Goal: Use online tool/utility: Use online tool/utility

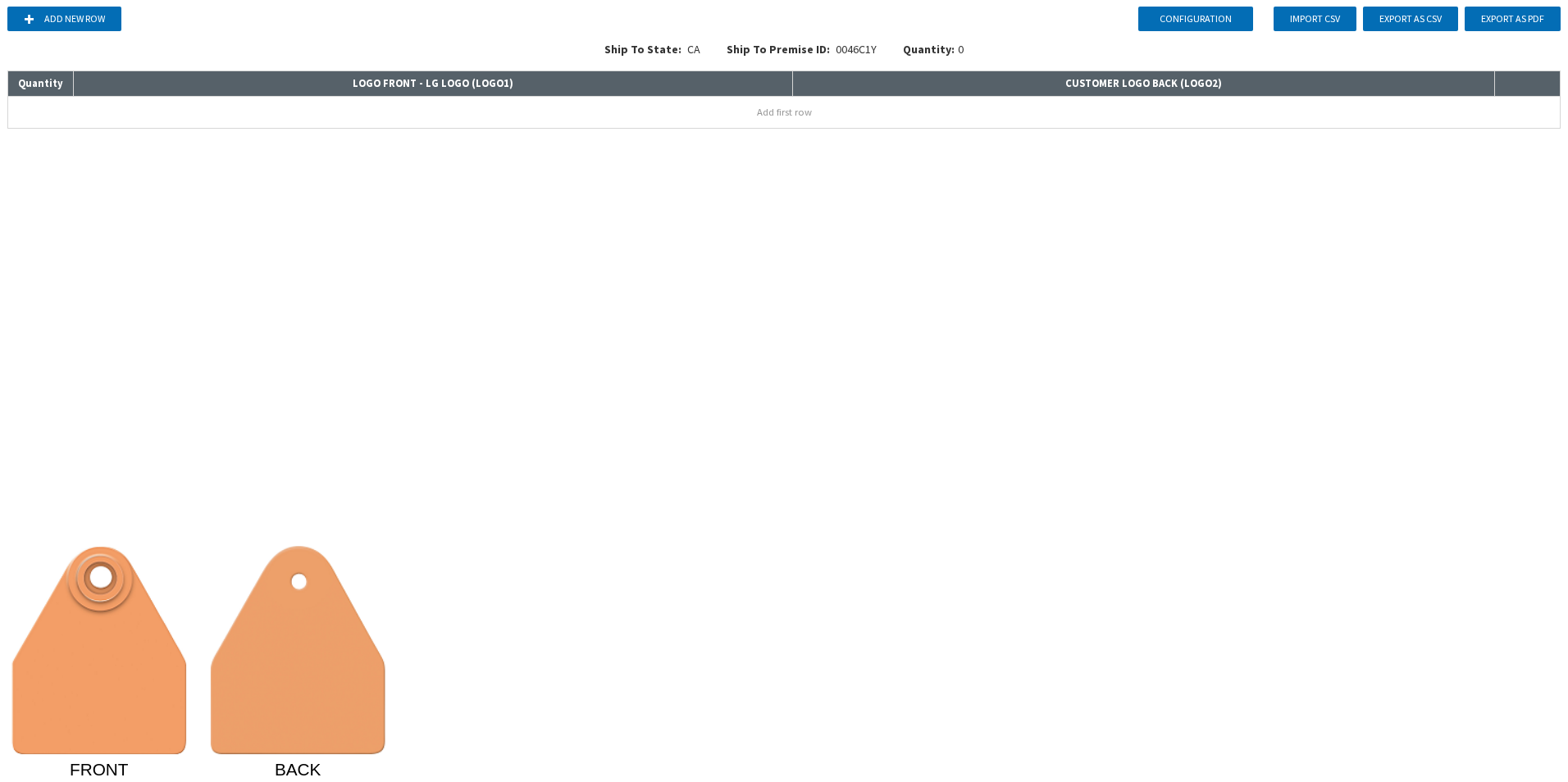
click at [381, 411] on div "Configuration Add new row Import CSV Export as CSV Export as PDF Ship To State:…" at bounding box center [784, 391] width 1568 height 782
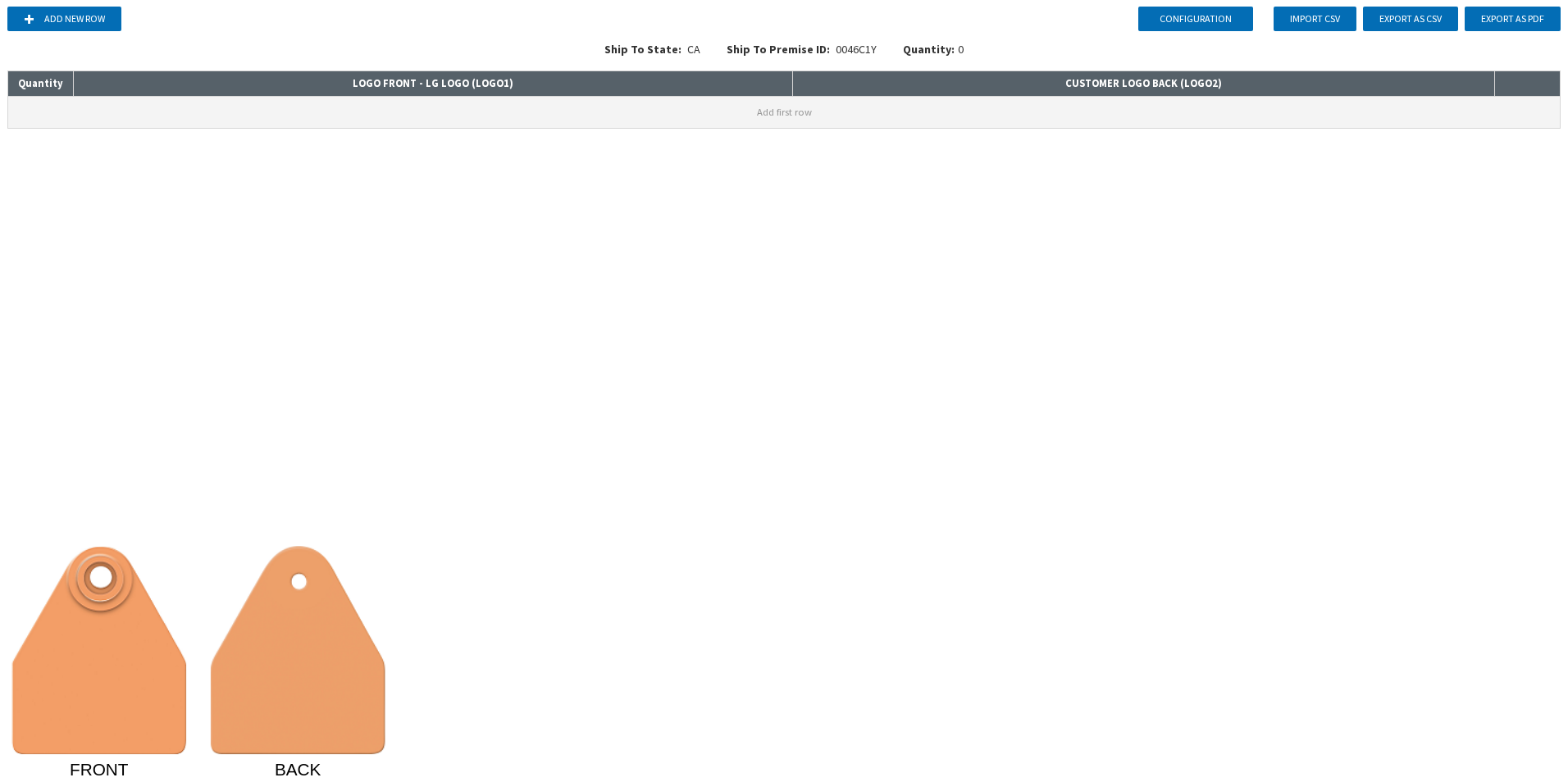
click at [788, 108] on button "Add first row" at bounding box center [784, 112] width 1552 height 32
click at [492, 190] on div "Configuration Add new row Import CSV Export as CSV Export as PDF Ship To State:…" at bounding box center [784, 391] width 1568 height 782
click at [463, 107] on input at bounding box center [433, 108] width 718 height 23
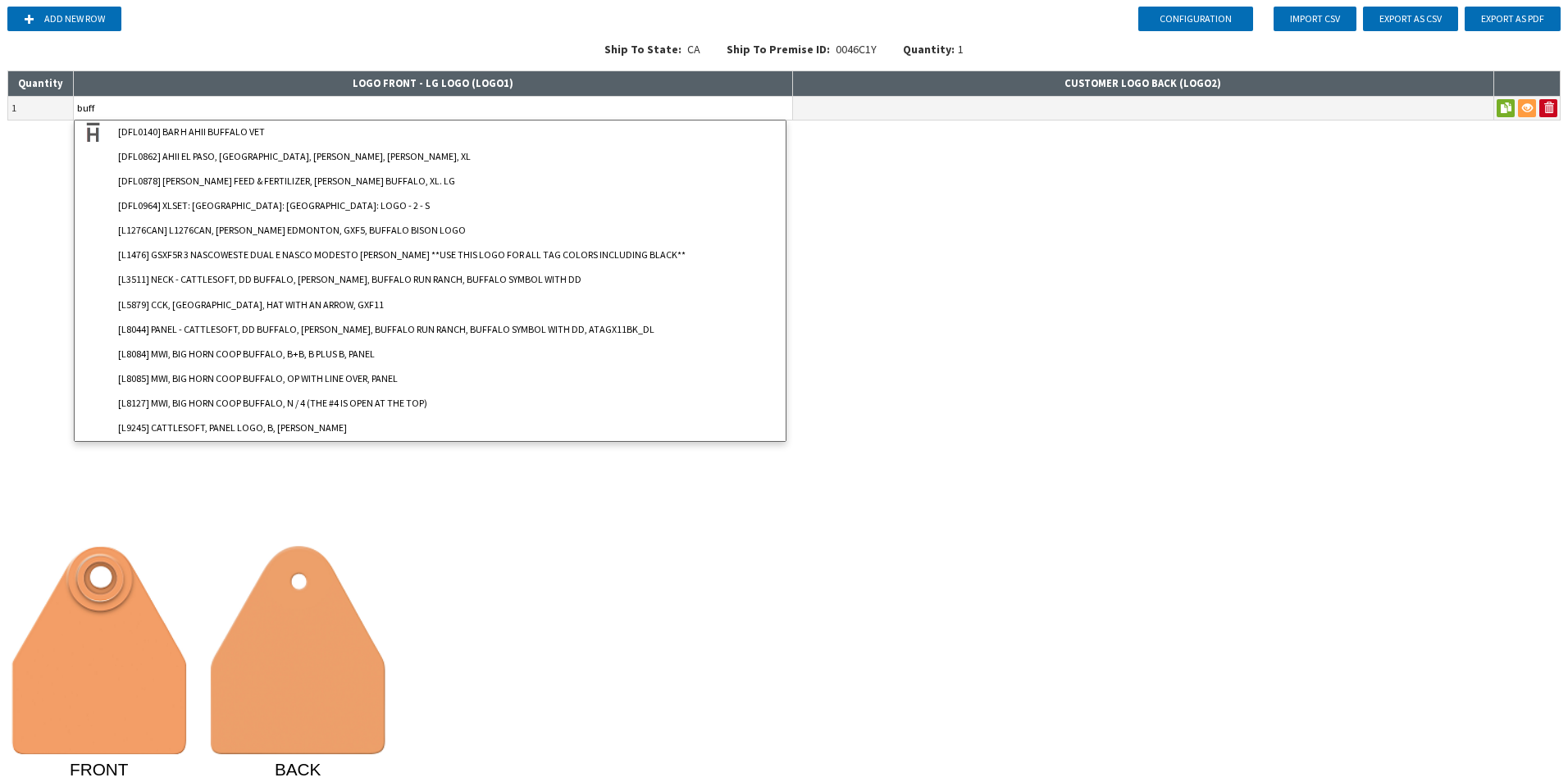
drag, startPoint x: 183, startPoint y: 106, endPoint x: 4, endPoint y: 136, distance: 181.5
click at [4, 136] on div "Configuration Add new row Import CSV Export as CSV Export as PDF Ship To State:…" at bounding box center [784, 391] width 1568 height 782
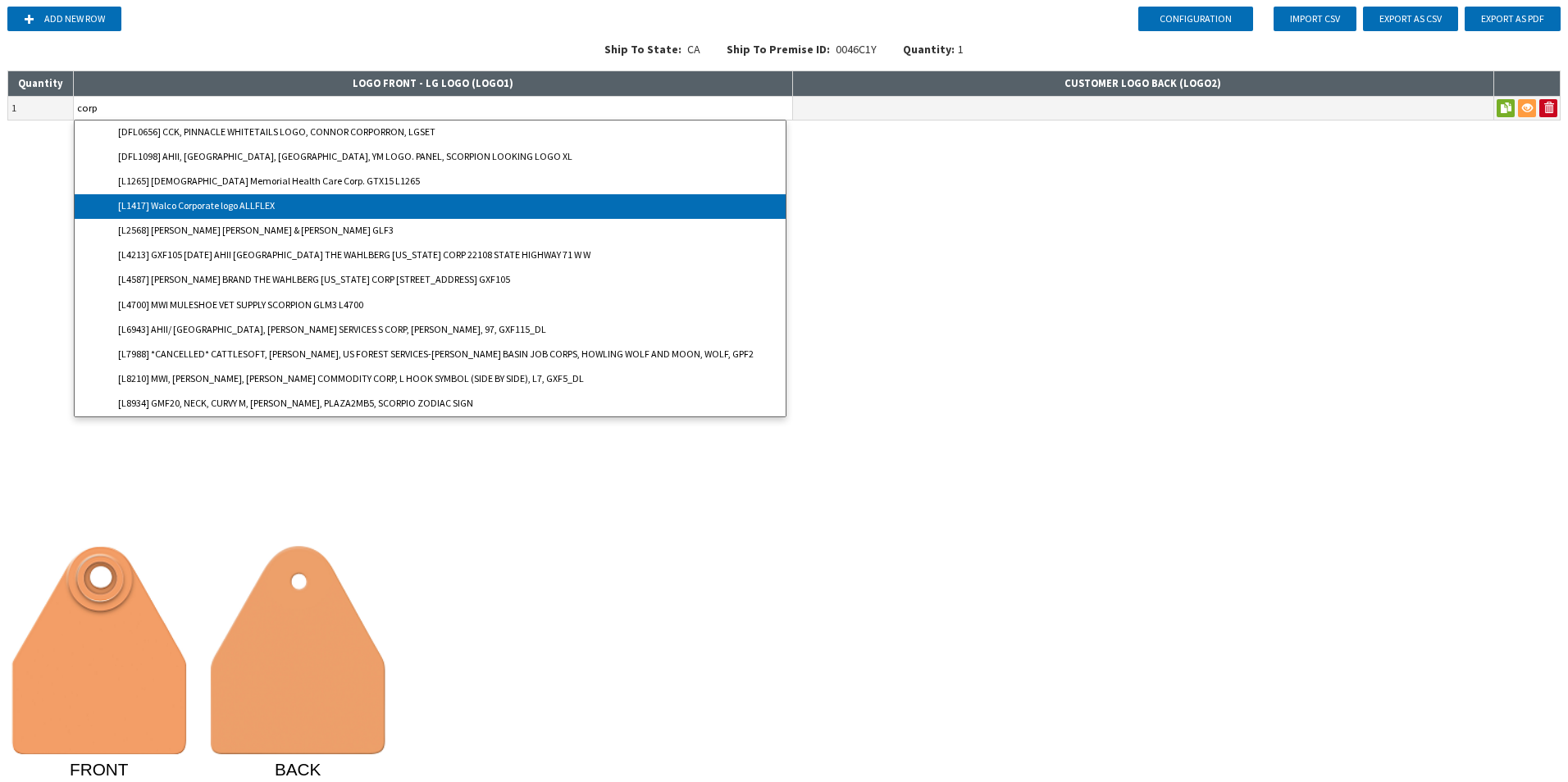
type input "[L1417] Walco Corporate logo ALLFLEX"
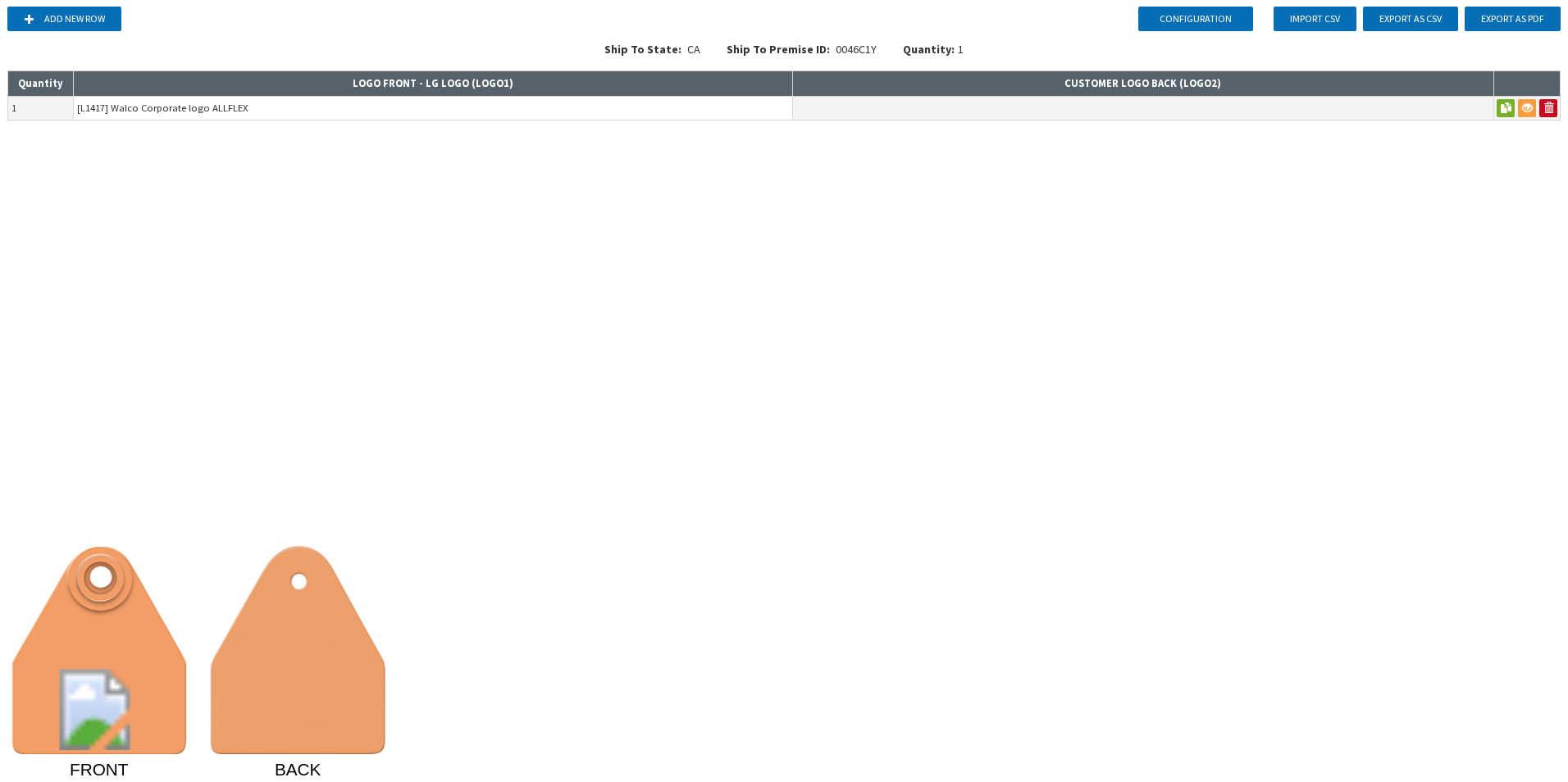
drag, startPoint x: 270, startPoint y: 108, endPoint x: 76, endPoint y: 118, distance: 194.3
click at [76, 118] on input "[L1417] Walco Corporate logo ALLFLEX" at bounding box center [433, 108] width 718 height 23
type input "[DFL0402] PIC LOGO LG"
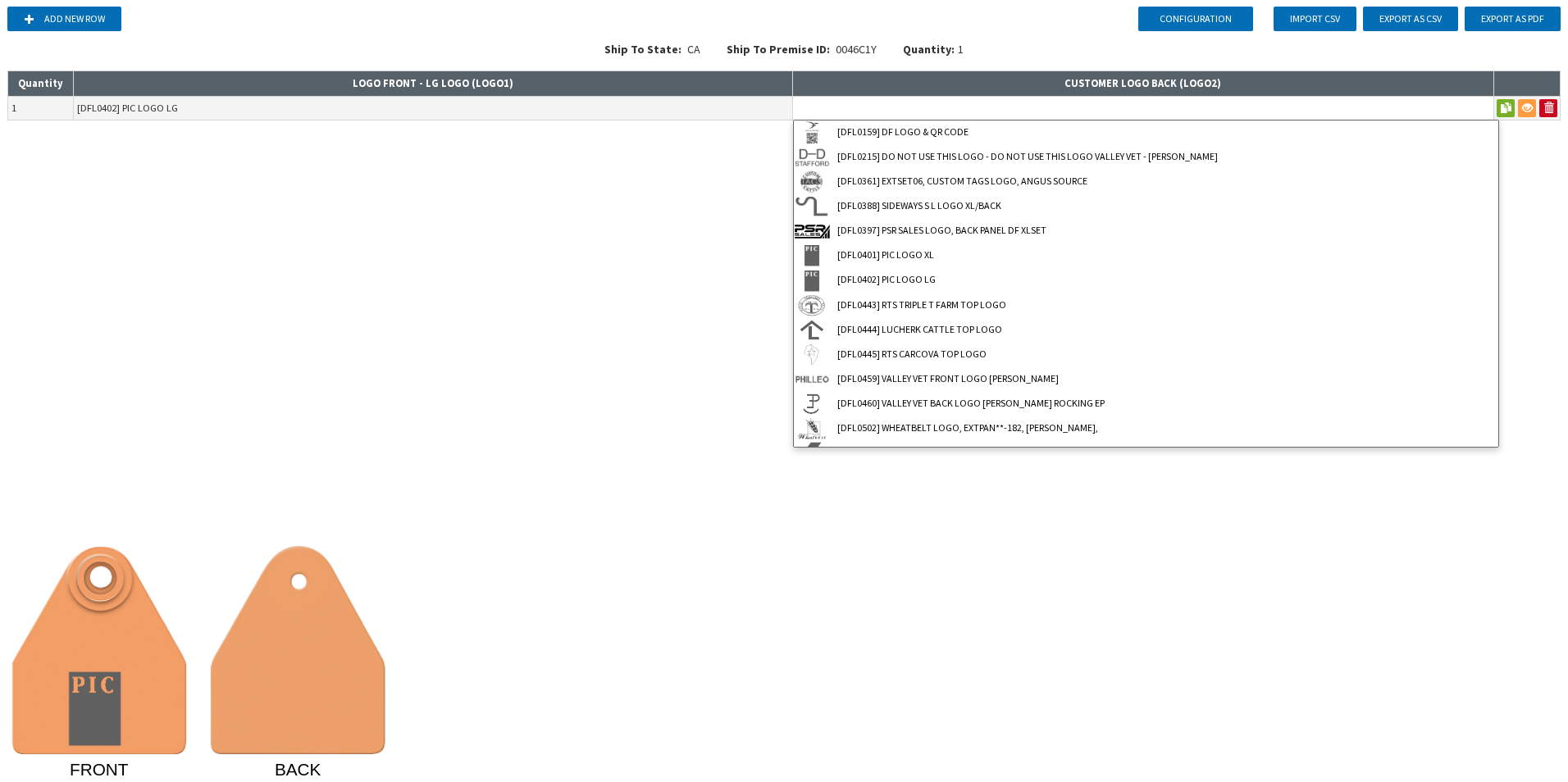
click at [844, 111] on input at bounding box center [1143, 108] width 701 height 23
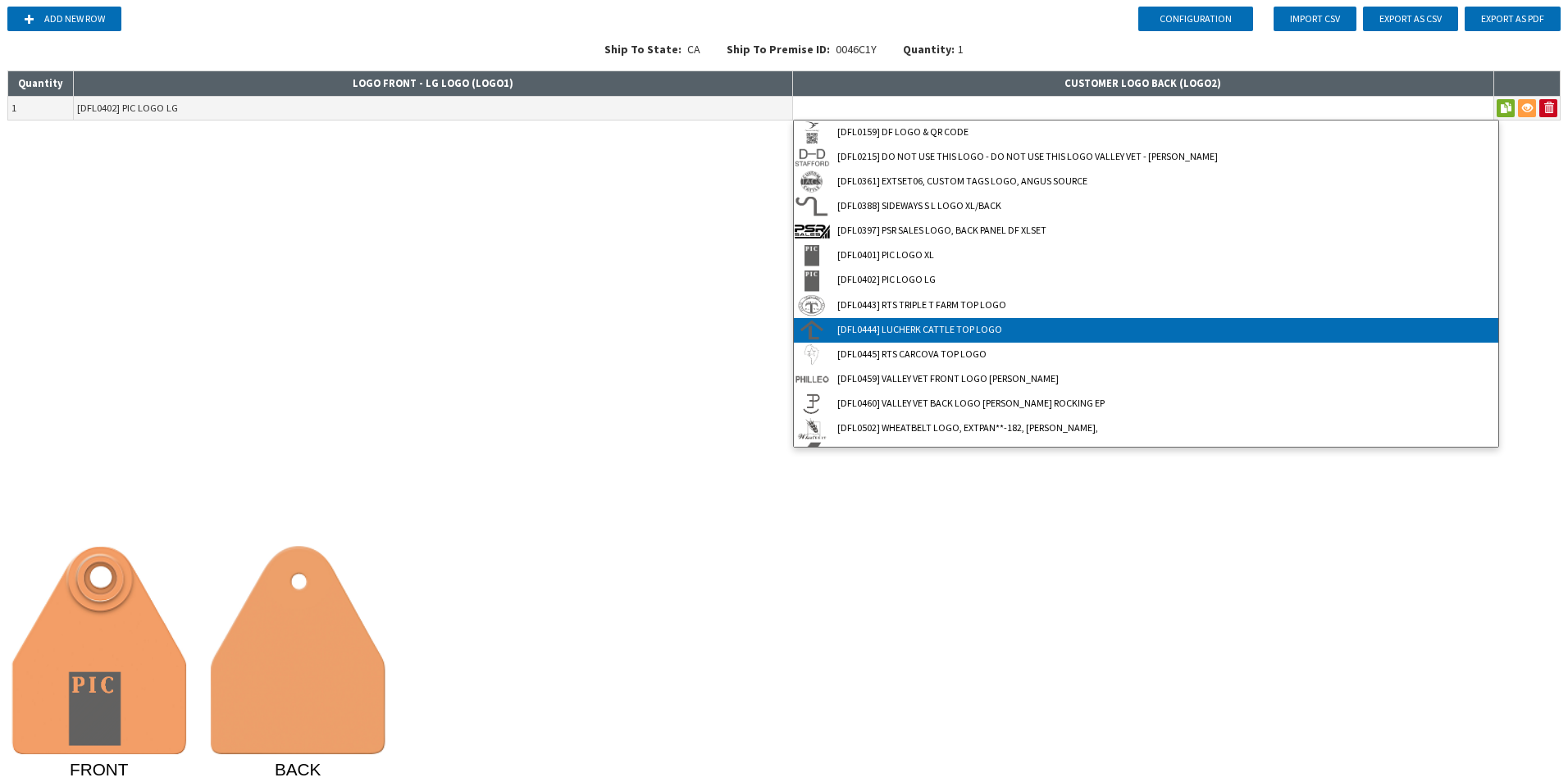
scroll to position [166, 0]
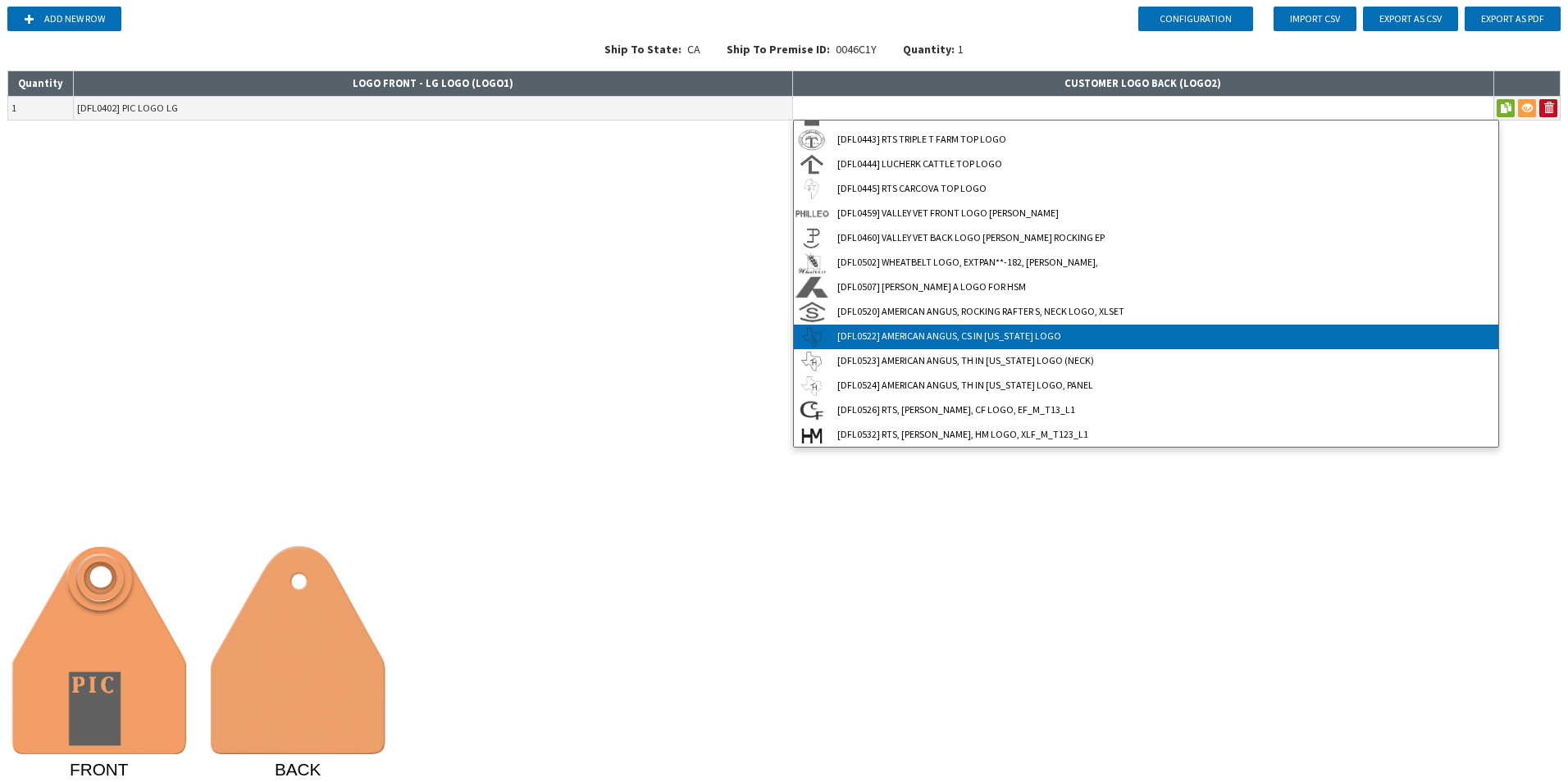
type input "[DFL0522] AMERICAN ANGUS, CS IN [US_STATE] LOGO"
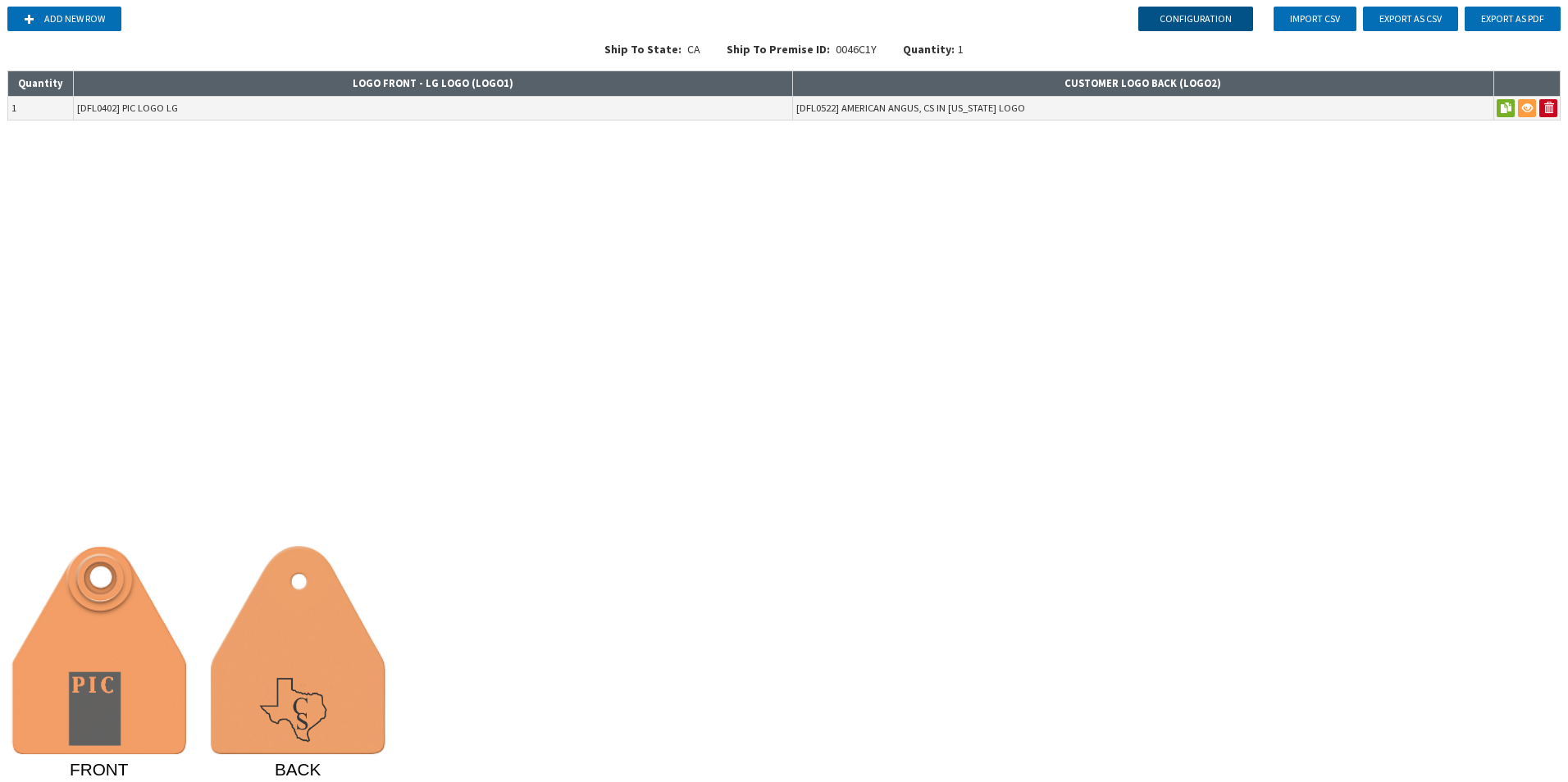
click at [1189, 17] on button "Configuration" at bounding box center [1196, 18] width 115 height 25
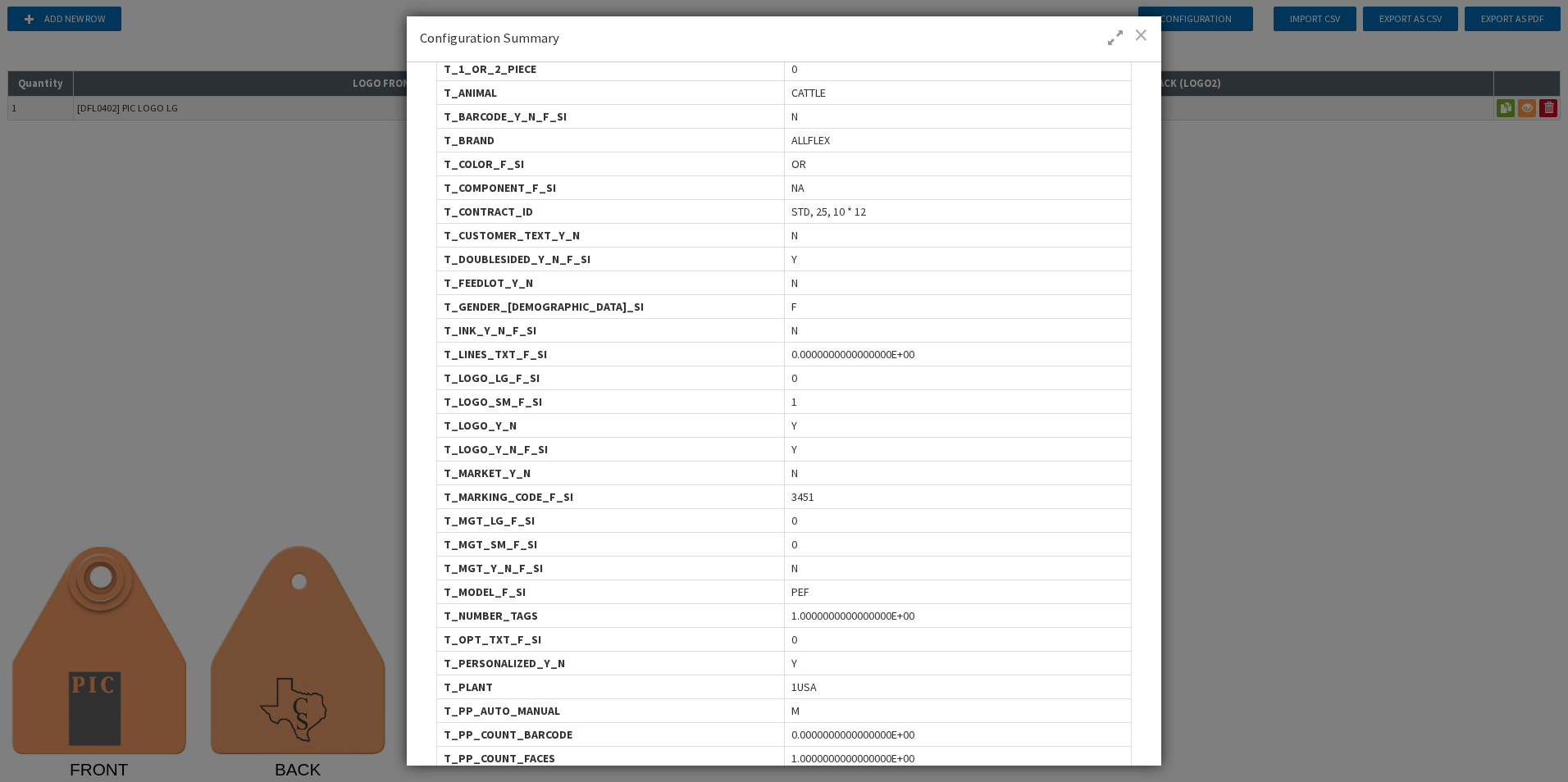
scroll to position [0, 0]
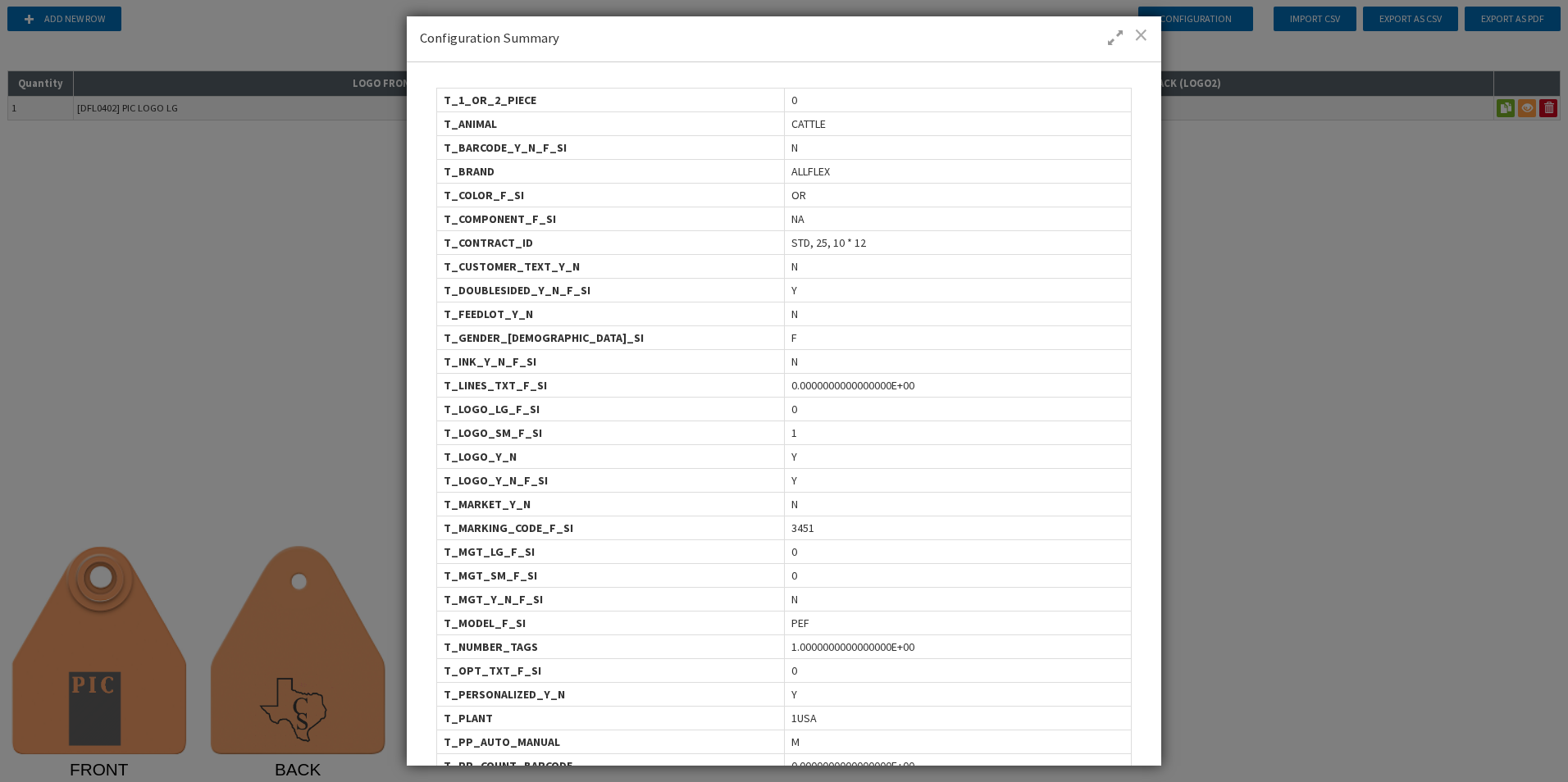
click at [1137, 32] on span at bounding box center [1141, 34] width 14 height 17
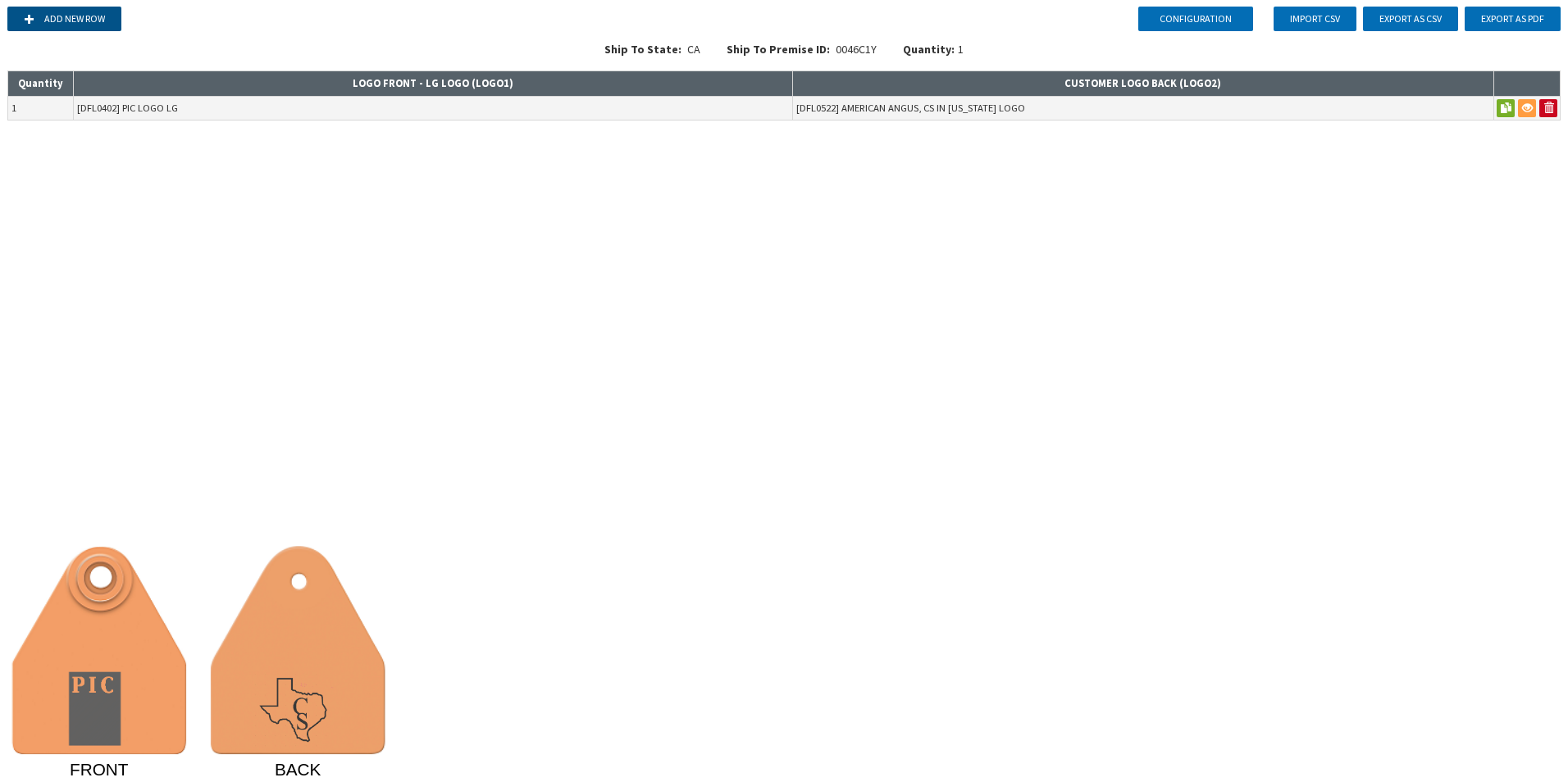
click at [56, 20] on button "Add new row" at bounding box center [64, 18] width 114 height 25
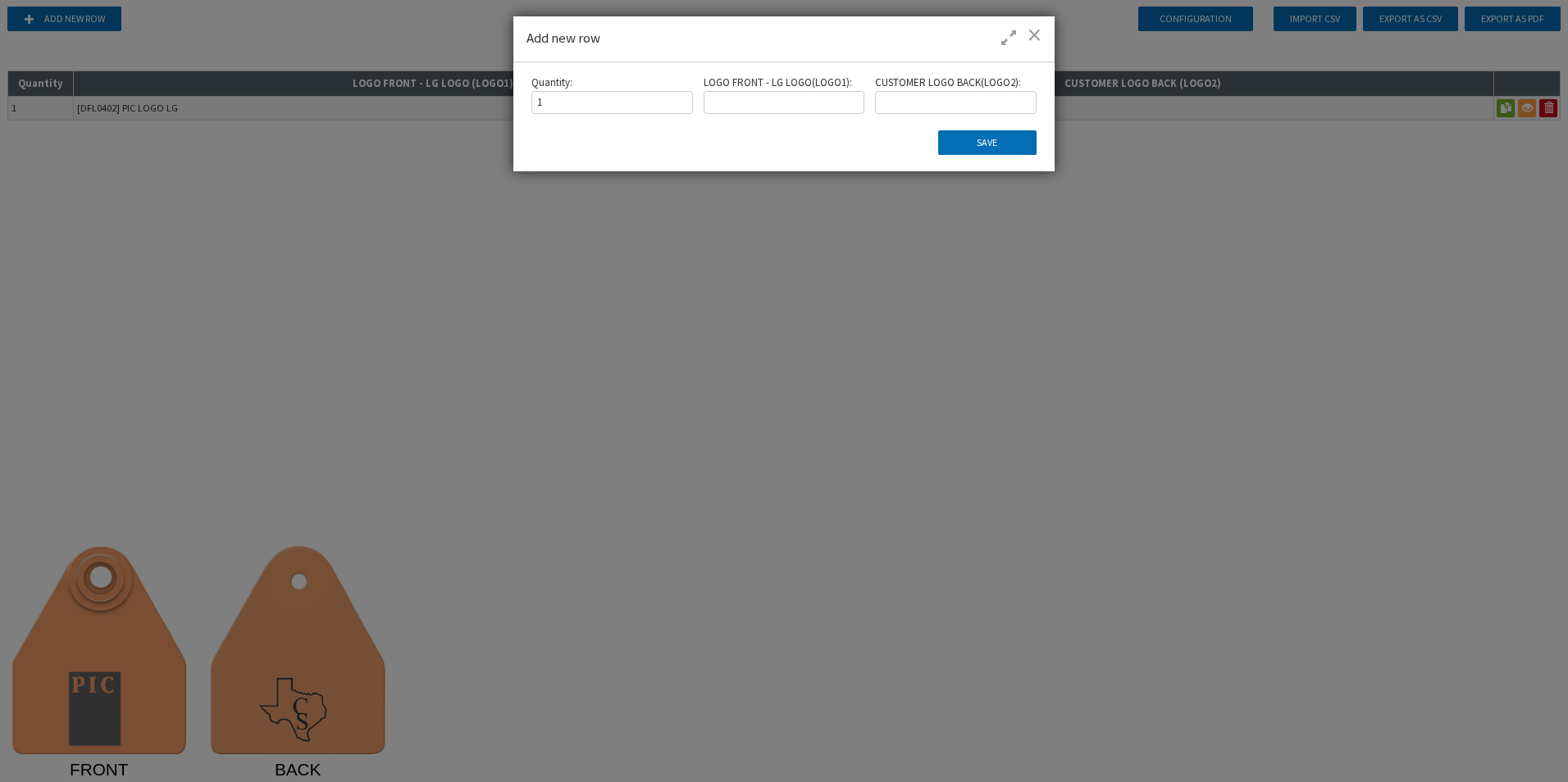
click at [737, 97] on input at bounding box center [785, 103] width 162 height 23
click at [737, 100] on input at bounding box center [785, 103] width 162 height 23
type input "[L1134] GLF5 APICTLMN DUAL API SAMPLE [PERSON_NAME]"
click at [945, 108] on input at bounding box center [956, 103] width 162 height 23
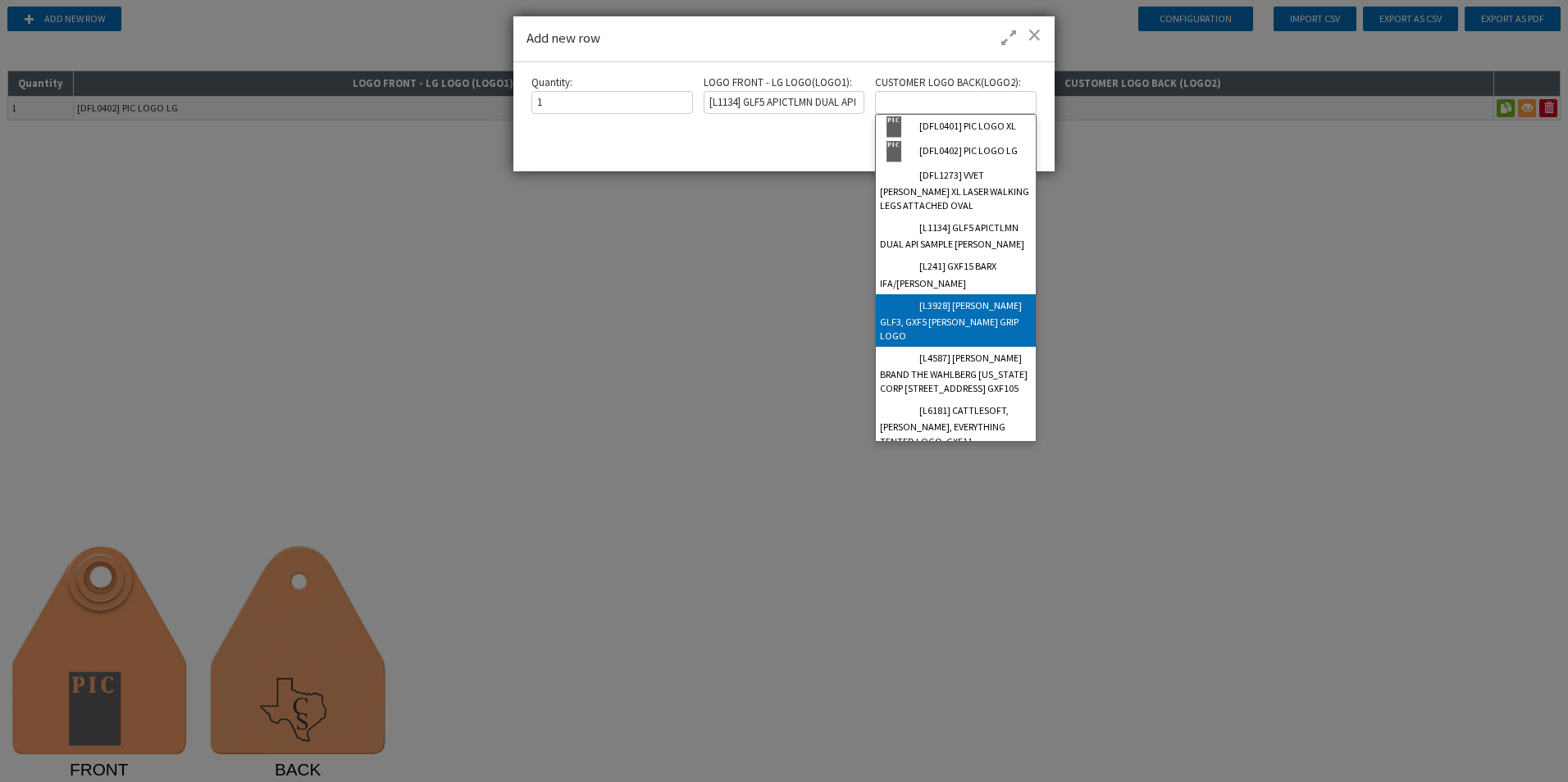
type input "[L3928] [PERSON_NAME] GLF3, GXF5 [PERSON_NAME] GRIP LOGO"
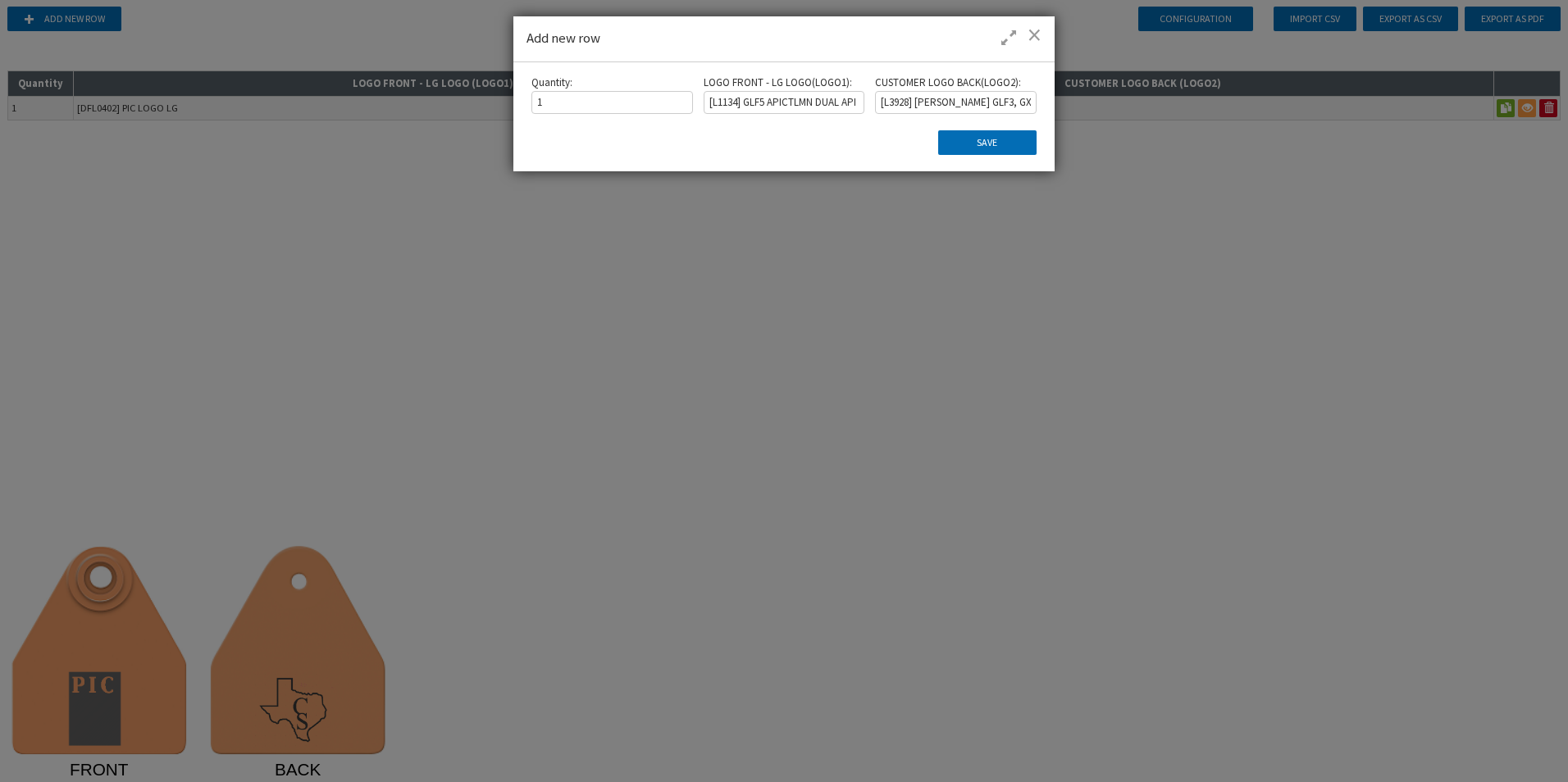
click at [967, 164] on div "Quantity : 1 LOGO FRONT - LG LOGO ( LOGO1 ) : [L1134] GLF5 APICTLMN DUAL API SA…" at bounding box center [784, 117] width 542 height 109
click at [959, 151] on button "Save" at bounding box center [988, 143] width 98 height 25
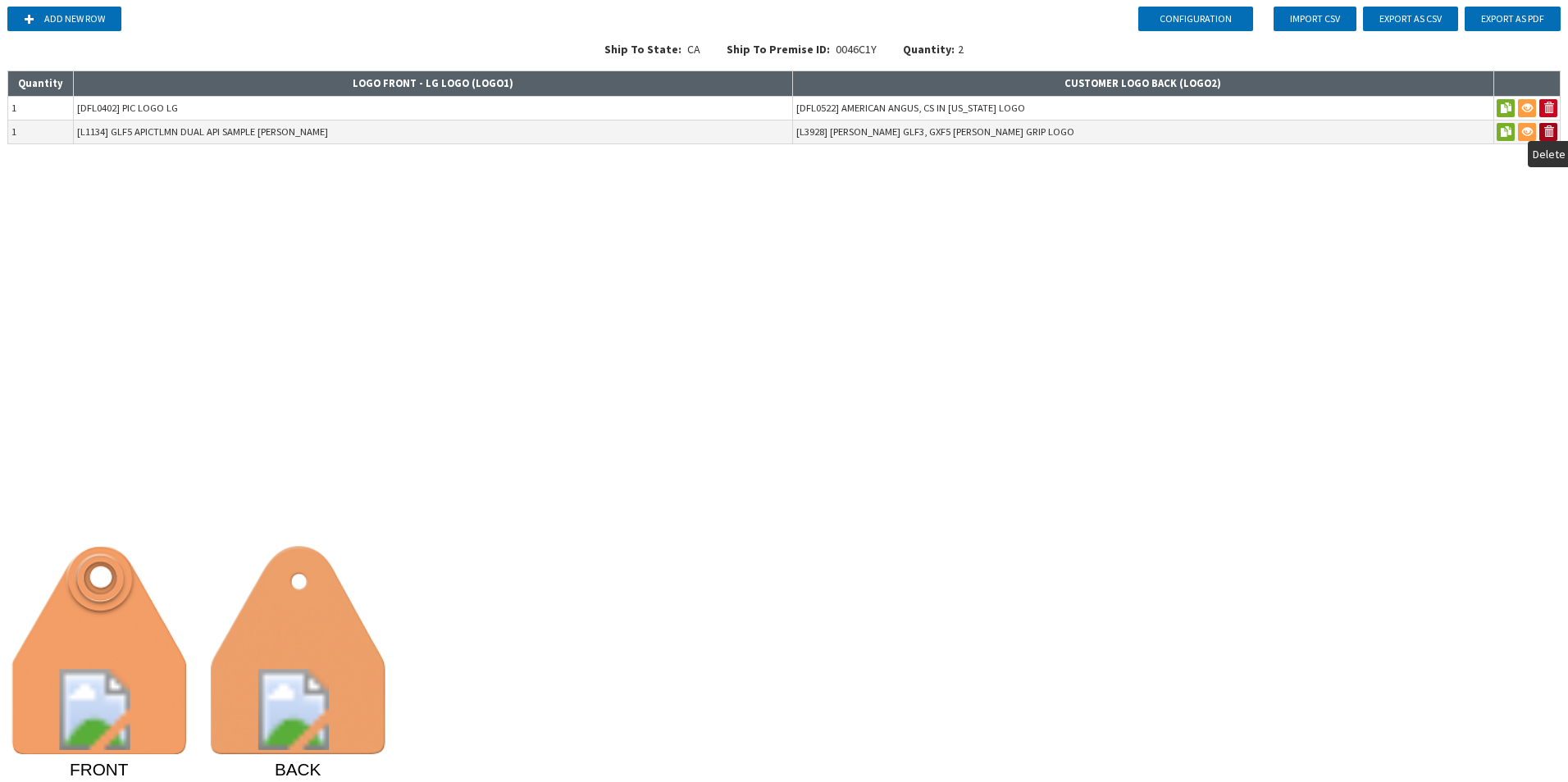
click at [1552, 128] on button at bounding box center [1549, 132] width 18 height 18
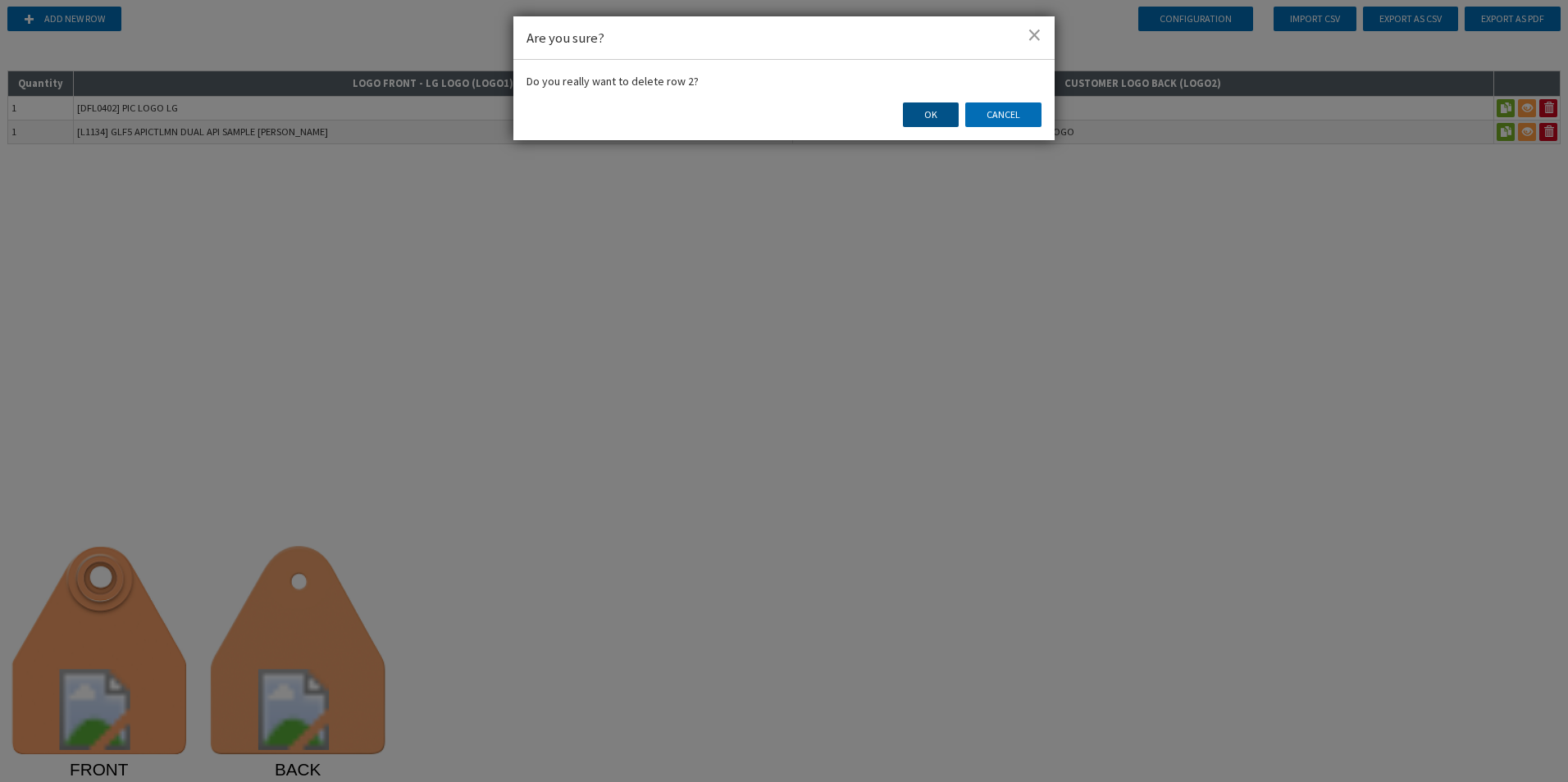
click at [936, 114] on button "OK" at bounding box center [931, 115] width 56 height 25
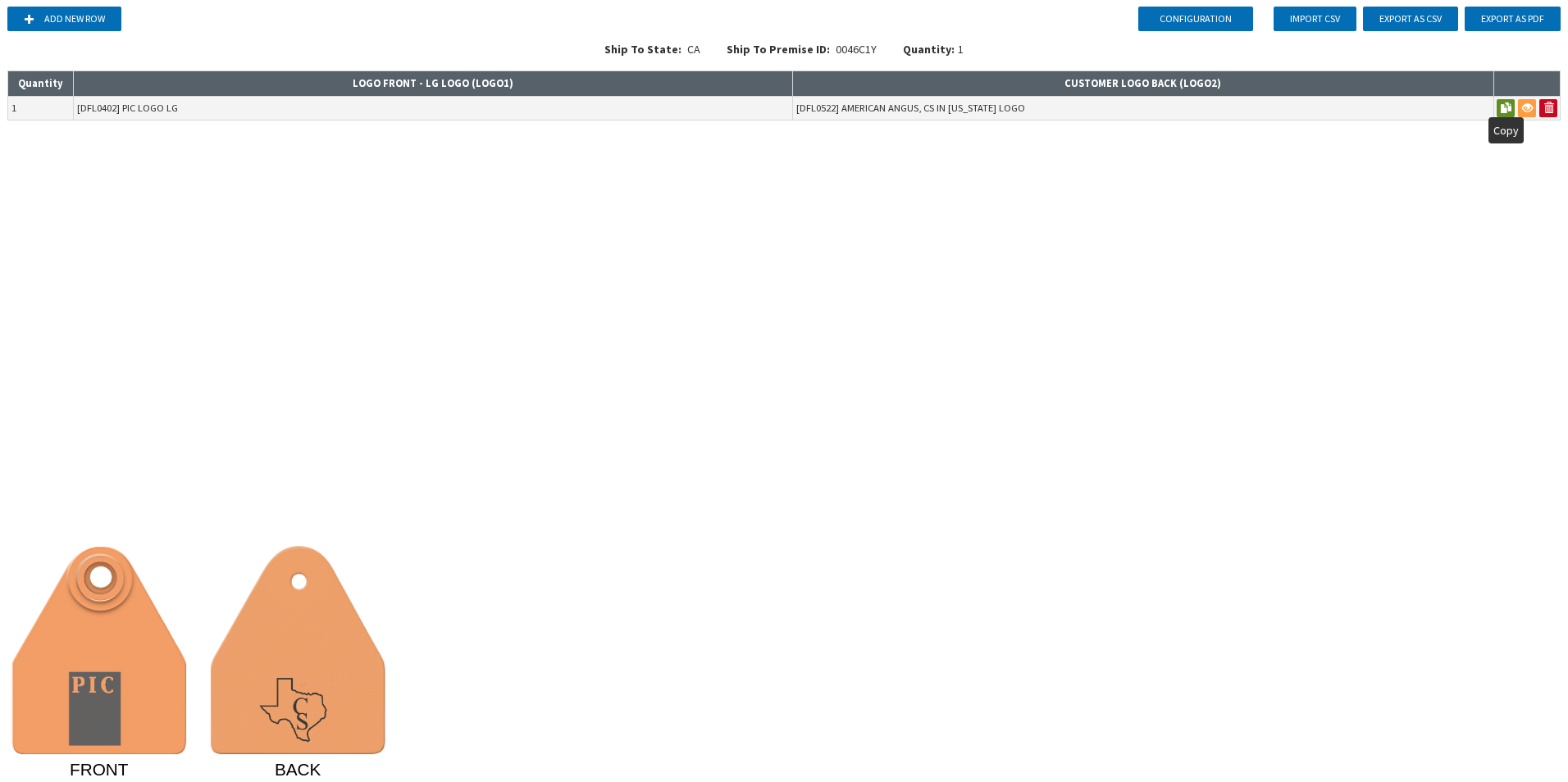
click at [1508, 111] on button at bounding box center [1506, 108] width 18 height 18
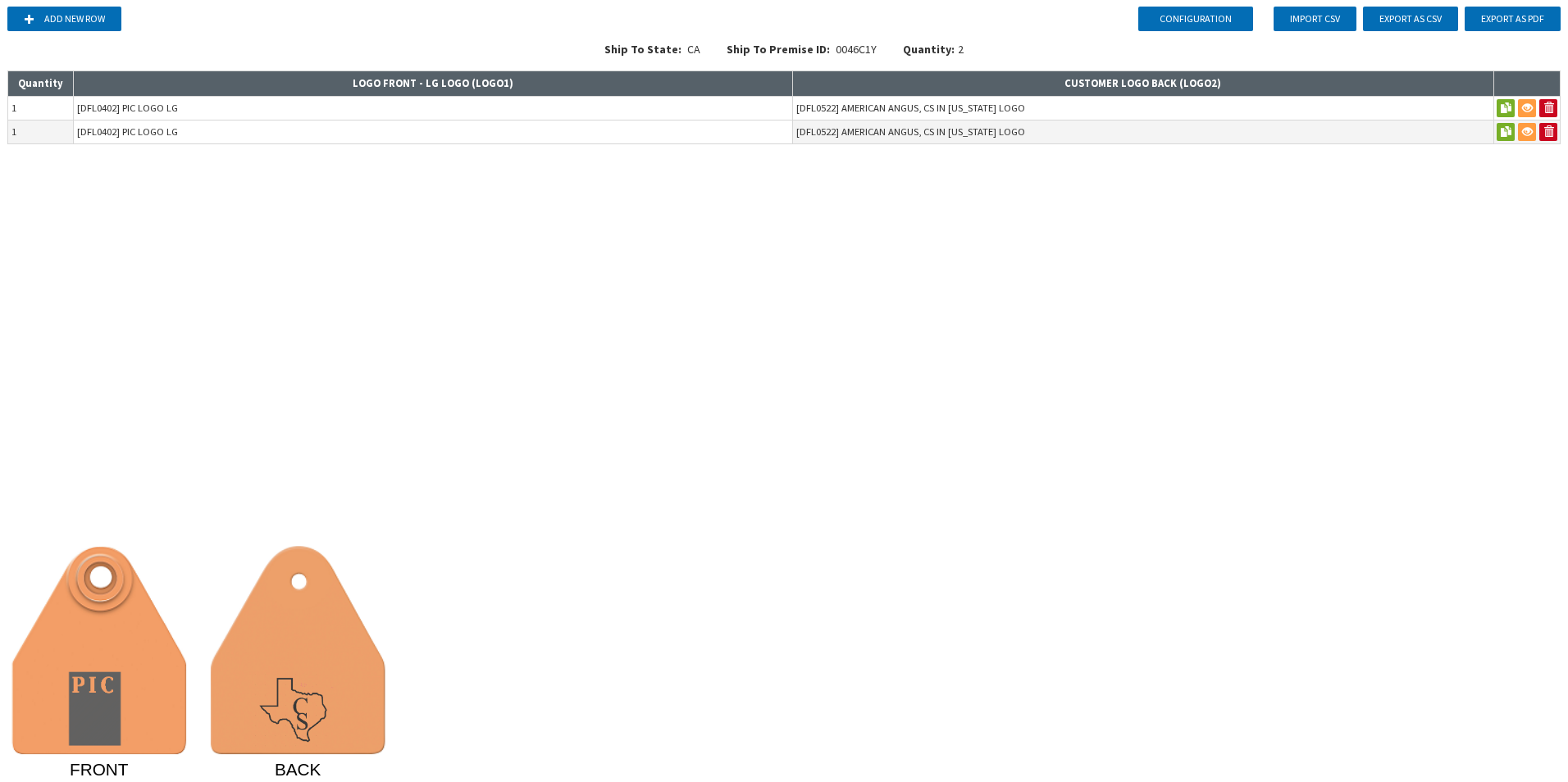
click at [473, 126] on input "[DFL0402] PIC LOGO LG" at bounding box center [433, 132] width 718 height 23
type input "[DFL0444] LUCHERK CATTLE TOP LOGO"
drag, startPoint x: 27, startPoint y: 129, endPoint x: 0, endPoint y: 146, distance: 31.9
click at [0, 146] on html "Configuration Add new row Import CSV Export as CSV Export as PDF Ship To State:…" at bounding box center [784, 391] width 1568 height 782
type input "5"
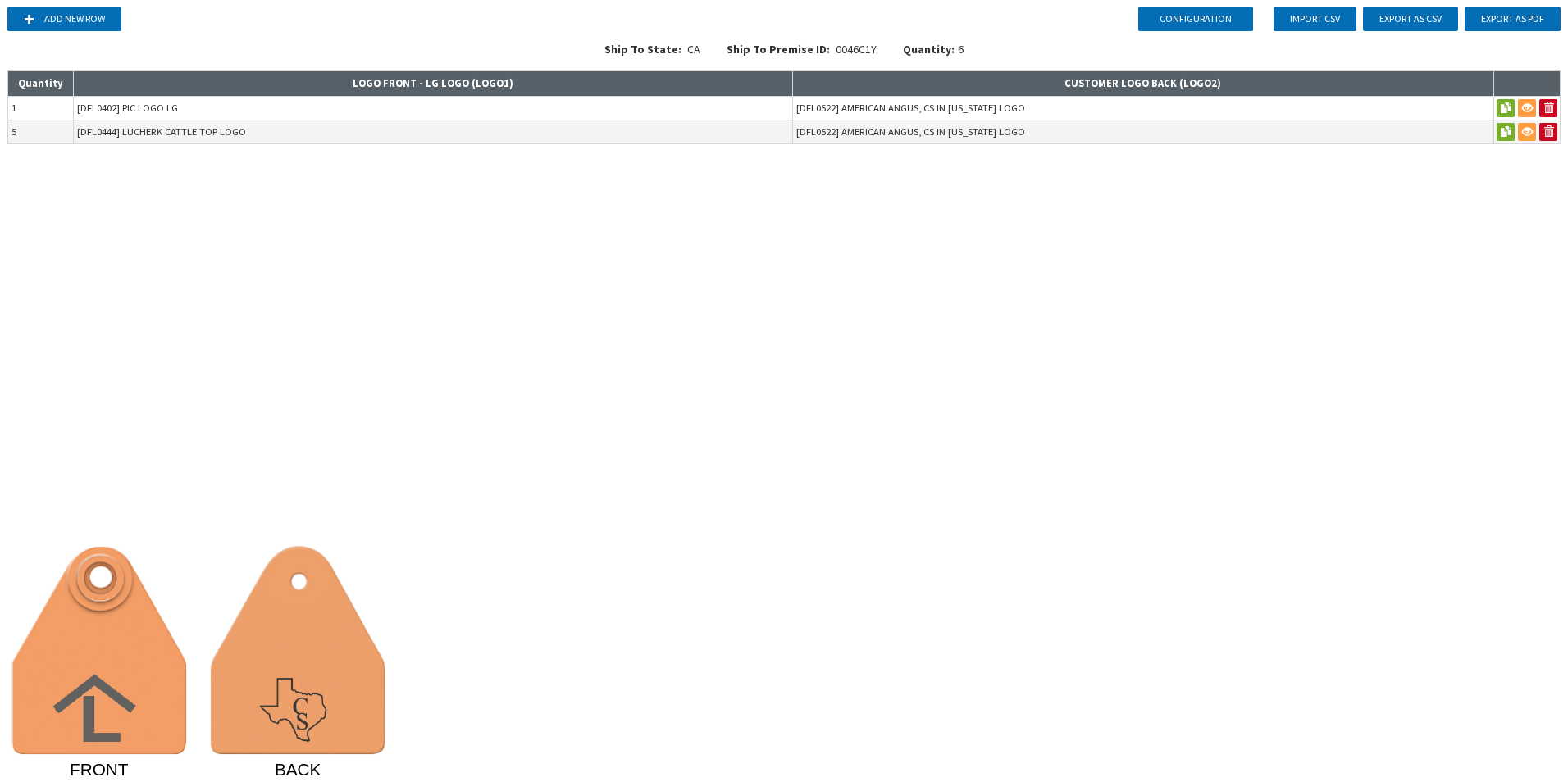
drag, startPoint x: 967, startPoint y: 392, endPoint x: 851, endPoint y: 413, distance: 117.9
click at [851, 413] on div "Configuration Add new row Import CSV Export as CSV Export as PDF Ship To State:…" at bounding box center [784, 391] width 1568 height 782
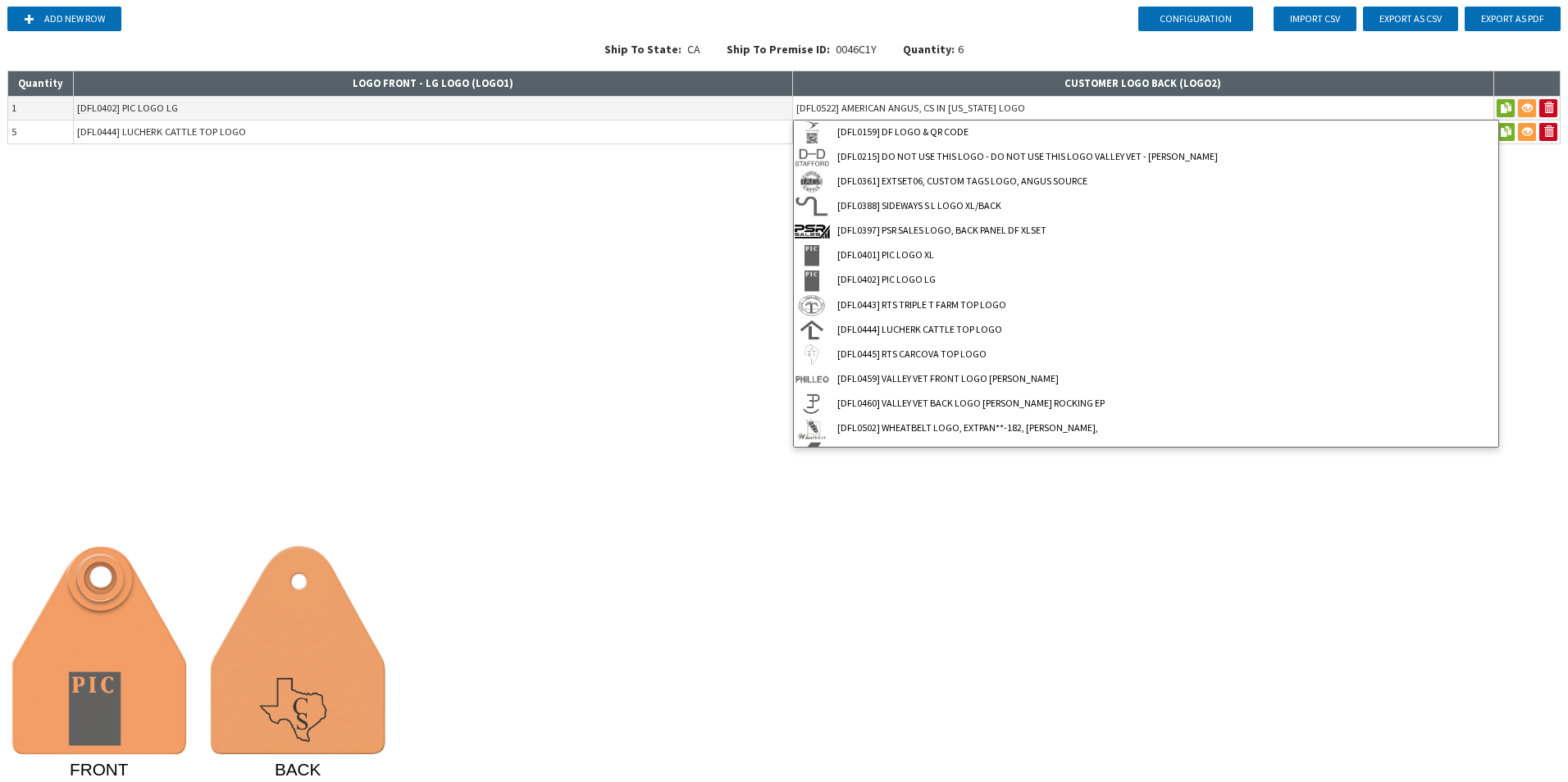
click at [1042, 110] on input "[DFL0522] AMERICAN ANGUS, CS IN [US_STATE] LOGO" at bounding box center [1143, 108] width 701 height 23
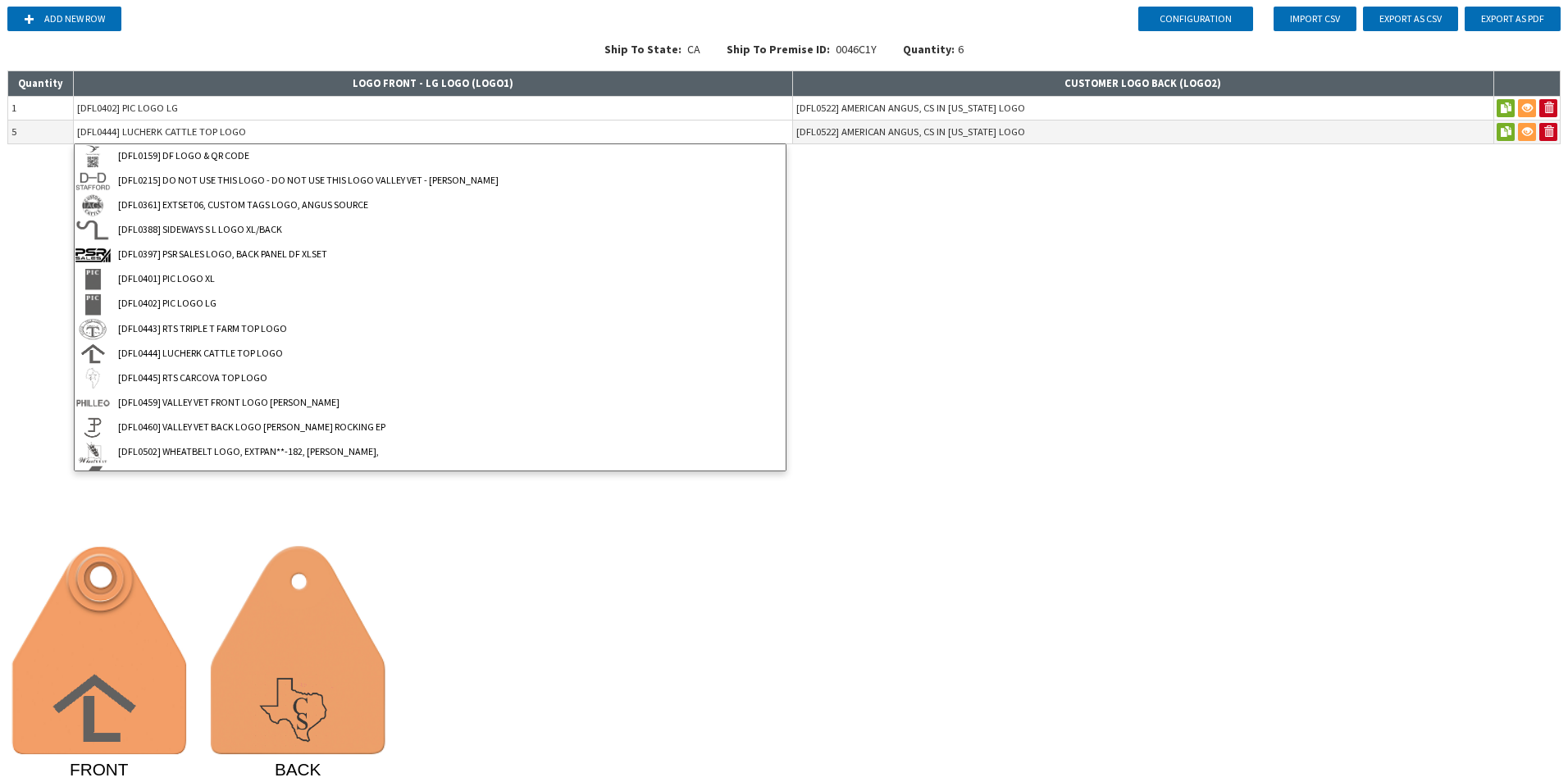
click at [769, 125] on input "[DFL0444] LUCHERK CATTLE TOP LOGO" at bounding box center [433, 132] width 718 height 23
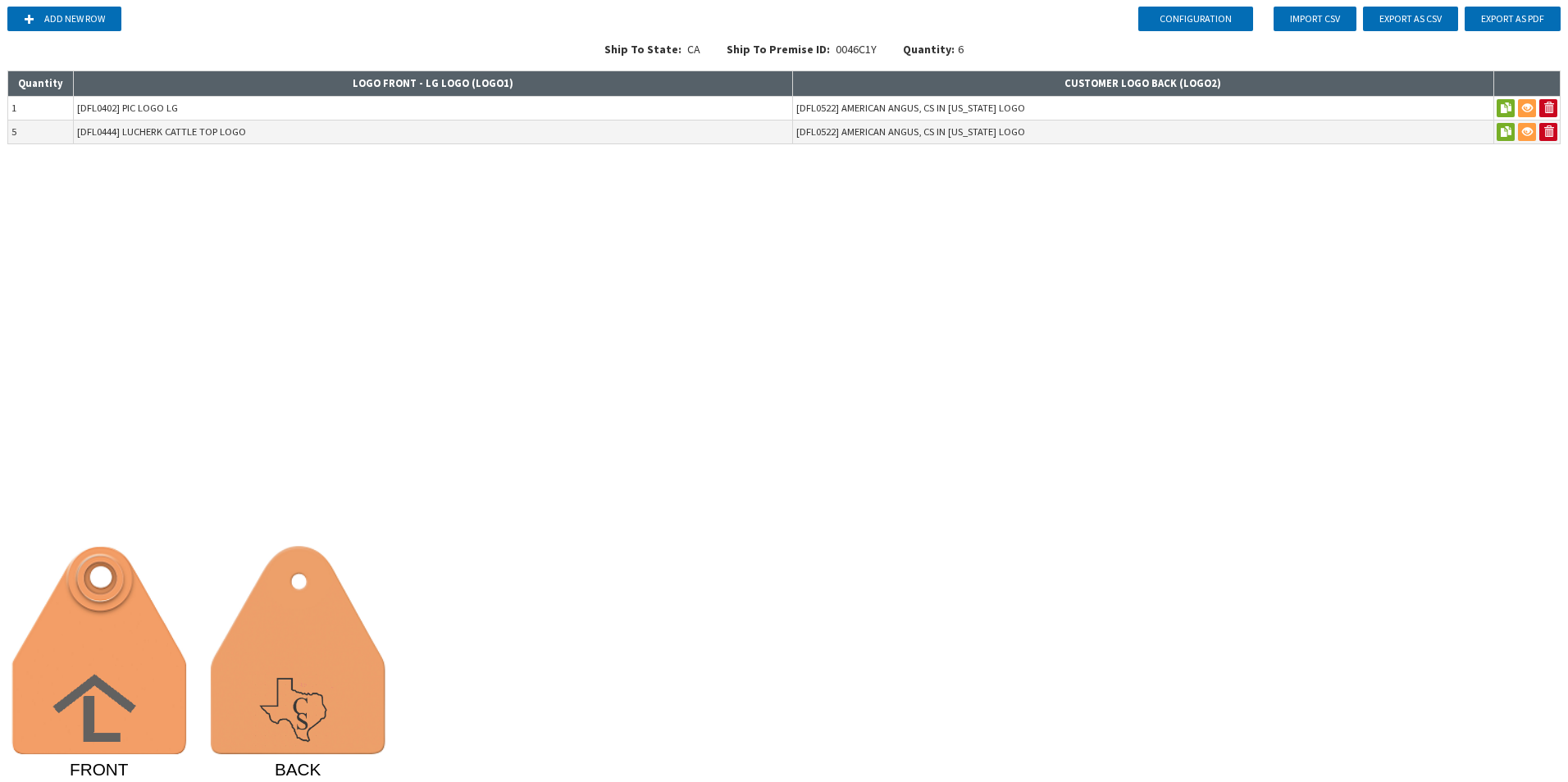
click at [931, 269] on div "Configuration Add new row Import CSV Export as CSV Export as PDF Ship To State:…" at bounding box center [784, 391] width 1568 height 782
